Goal: Information Seeking & Learning: Learn about a topic

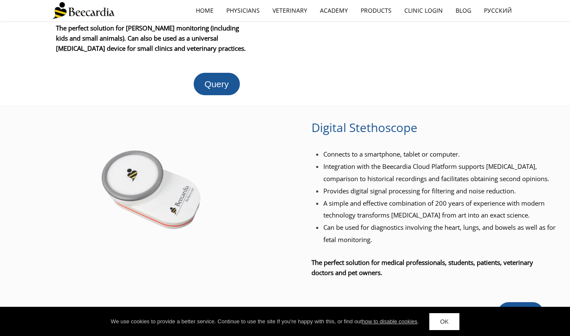
scroll to position [418, 0]
click at [540, 207] on li "A simple and effective combination of 200 years of experience with modern techn…" at bounding box center [439, 209] width 233 height 25
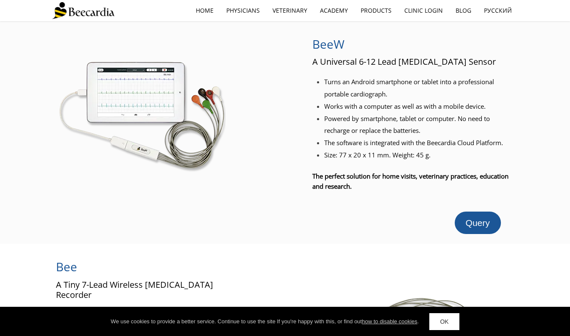
scroll to position [2, 0]
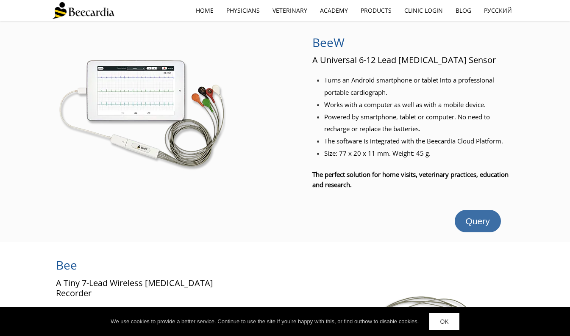
click at [482, 221] on span "Query" at bounding box center [478, 221] width 24 height 10
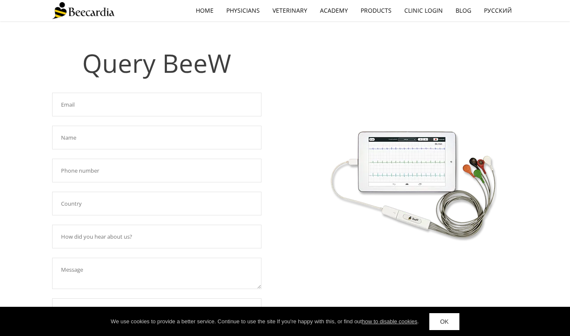
scroll to position [8, 0]
click at [164, 107] on input "text" at bounding box center [156, 105] width 209 height 24
type input "kristie.garcia@gsvs.org"
click at [127, 141] on input "Kristie" at bounding box center [156, 138] width 209 height 24
type input "Kristie Garcia"
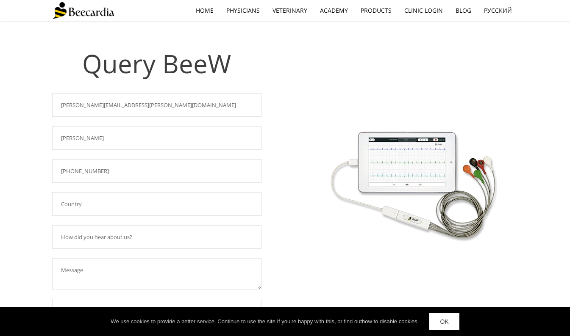
type input "732 922 0011"
click at [75, 205] on input "text" at bounding box center [156, 204] width 209 height 24
type input "USA"
click at [76, 240] on input "text" at bounding box center [156, 237] width 209 height 24
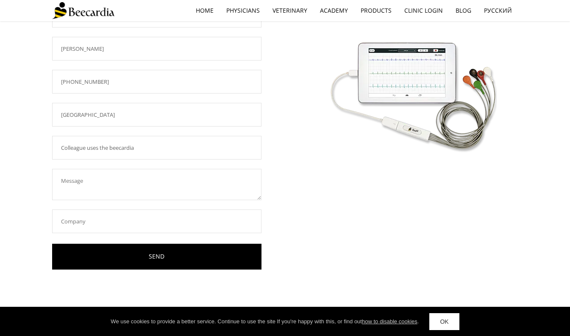
scroll to position [103, 0]
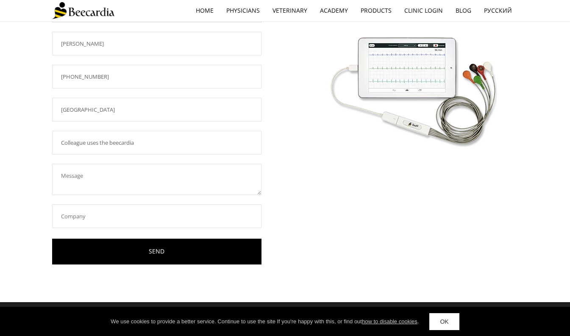
type input "Colleague uses the beecardia"
click at [67, 178] on textarea at bounding box center [156, 179] width 209 height 31
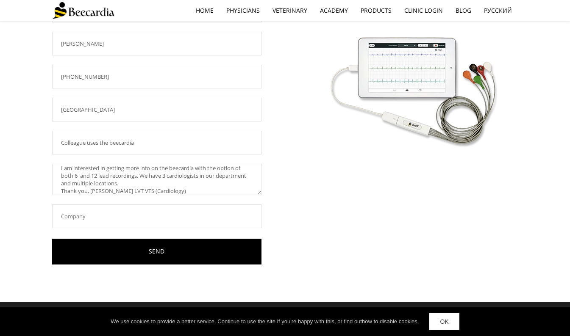
scroll to position [102, 0]
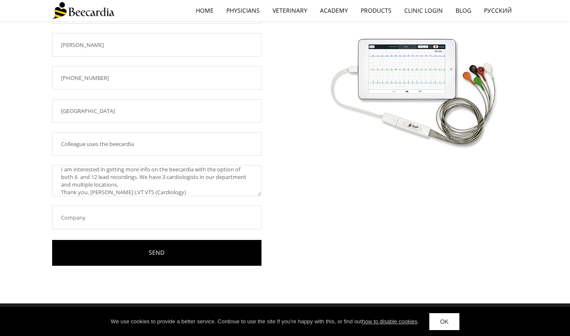
type textarea "Good morning, I am interested in getting more info on the beecardia with the op…"
click at [89, 214] on input "text" at bounding box center [156, 218] width 209 height 24
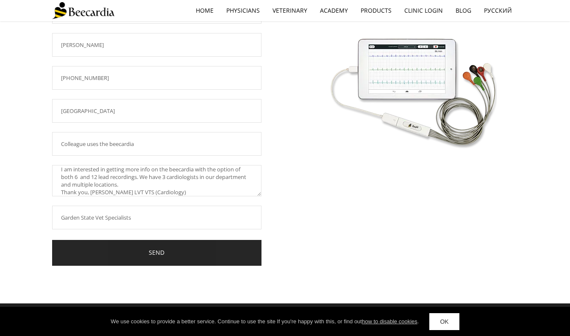
type input "Garden State Vet Specialists"
click at [137, 253] on link "SEND" at bounding box center [156, 253] width 209 height 26
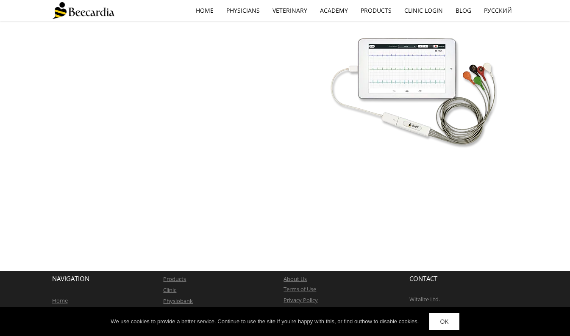
scroll to position [99, 0]
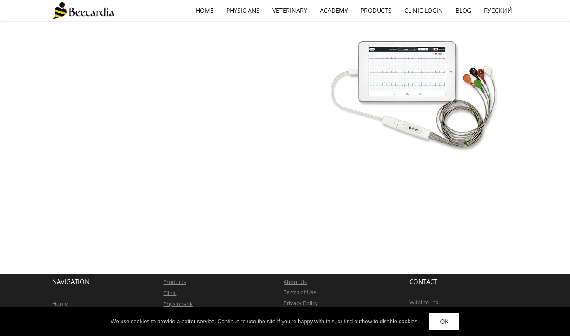
click at [449, 324] on link "OK" at bounding box center [444, 321] width 30 height 17
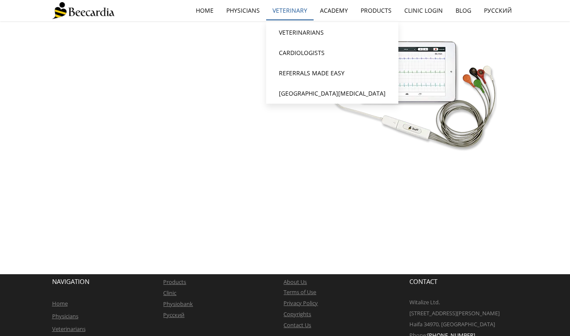
click at [298, 14] on link "Veterinary" at bounding box center [289, 10] width 47 height 19
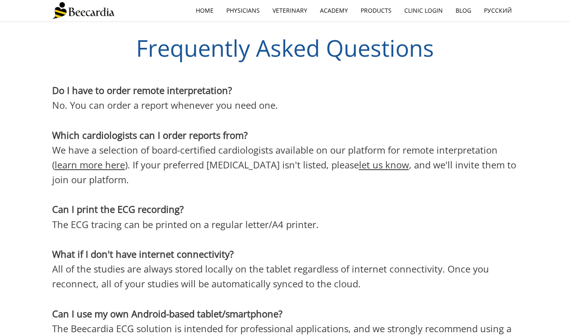
scroll to position [2228, 0]
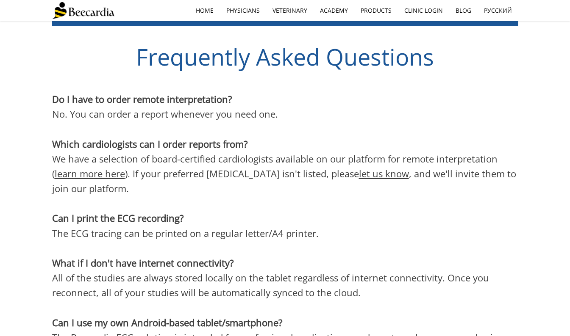
click at [83, 167] on link "learn more here" at bounding box center [90, 173] width 70 height 13
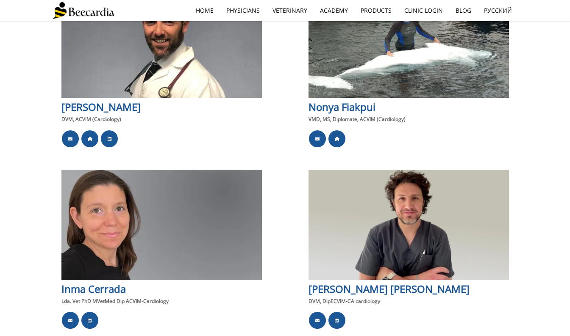
scroll to position [1077, 0]
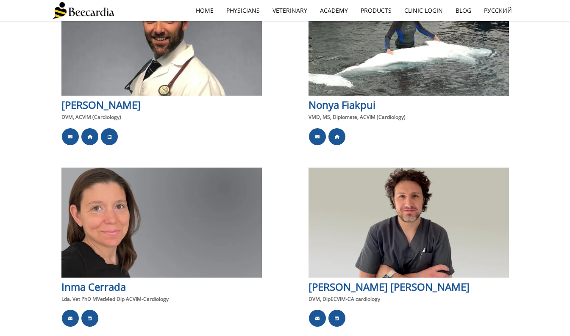
click at [540, 233] on div "Dan G. Ohad DVM, Ph.D. Diplomate ACVIM (Cardiology) Diplomate ECVIM-CA (Cardiol…" at bounding box center [285, 61] width 570 height 573
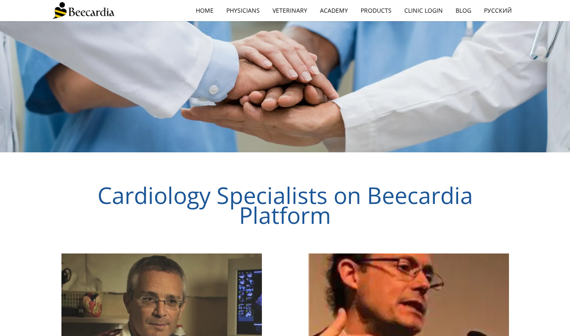
scroll to position [623, 0]
click at [212, 9] on link "home" at bounding box center [204, 10] width 31 height 19
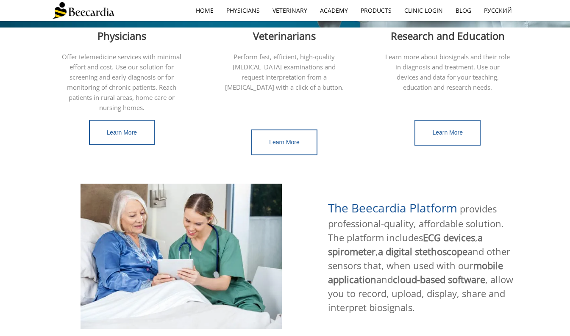
scroll to position [271, 0]
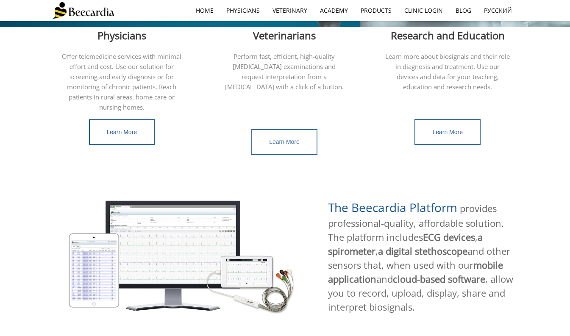
click at [279, 139] on span "Learn More" at bounding box center [284, 142] width 31 height 7
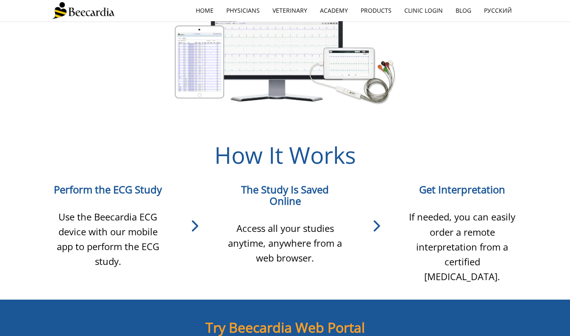
scroll to position [636, 0]
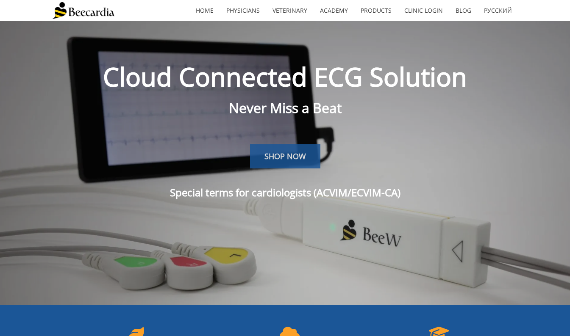
click at [296, 161] on span "SHOP NOW" at bounding box center [285, 156] width 42 height 10
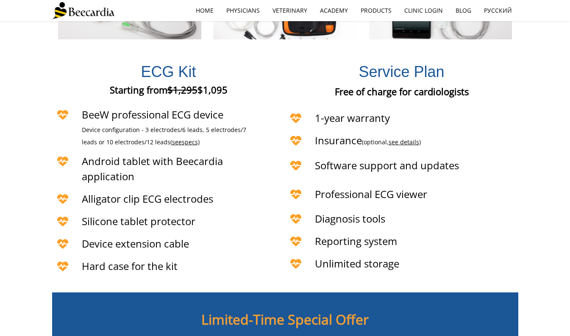
scroll to position [1717, 0]
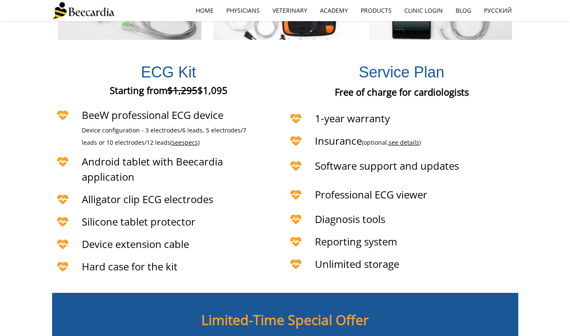
click at [182, 139] on span "specs)" at bounding box center [191, 143] width 18 height 8
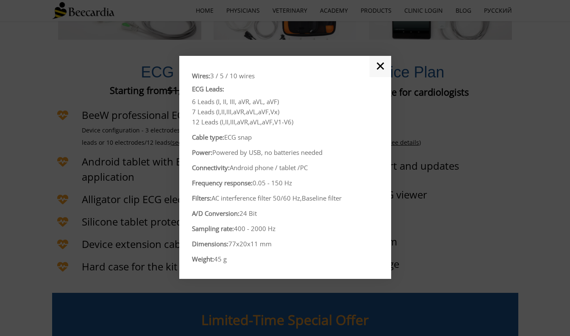
click at [383, 69] on link "✕" at bounding box center [380, 66] width 22 height 21
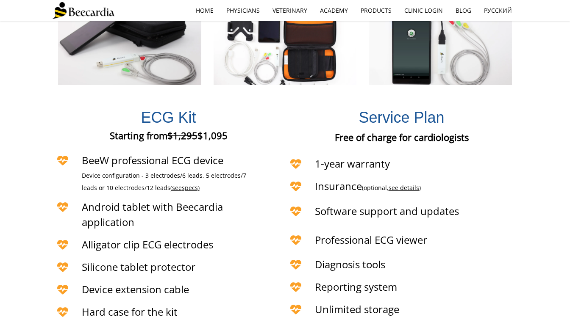
scroll to position [1622, 0]
